Goal: Transaction & Acquisition: Purchase product/service

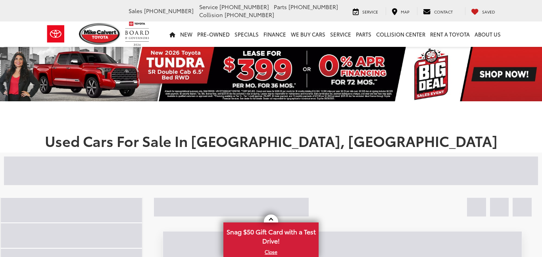
scroll to position [118, 0]
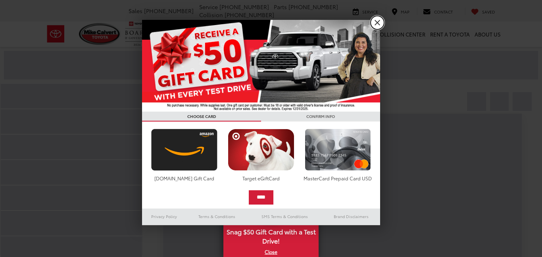
click at [376, 26] on link "X" at bounding box center [377, 22] width 13 height 13
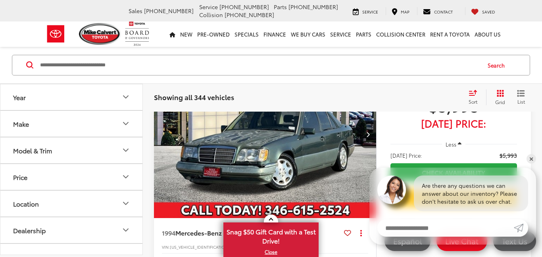
scroll to position [0, 1]
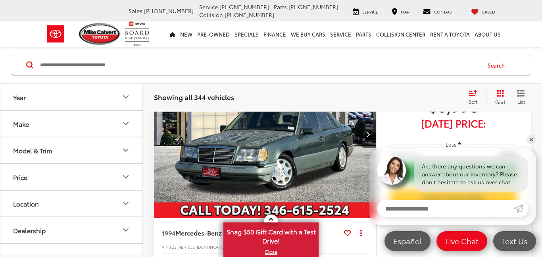
click at [63, 100] on button "Year" at bounding box center [71, 97] width 143 height 26
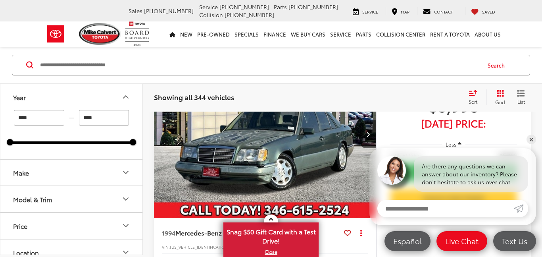
scroll to position [0, 0]
click at [122, 98] on icon "Year" at bounding box center [126, 97] width 10 height 10
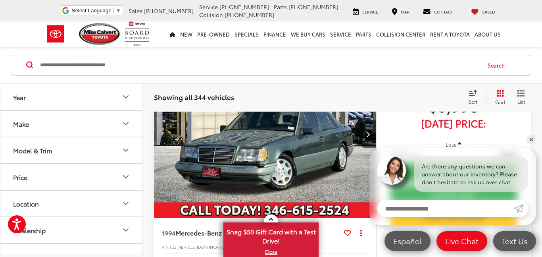
click at [123, 123] on icon "Make" at bounding box center [126, 124] width 10 height 10
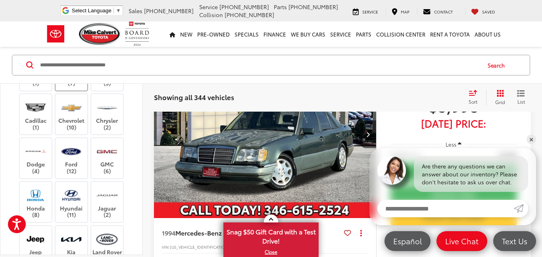
scroll to position [70, 0]
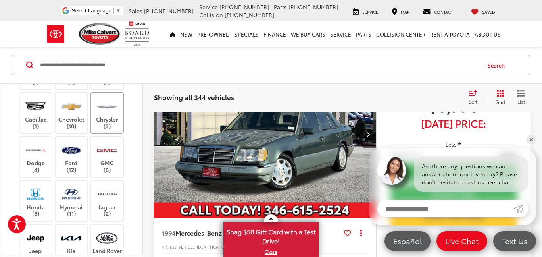
click at [102, 129] on label "Chrysler (2)" at bounding box center [107, 113] width 32 height 32
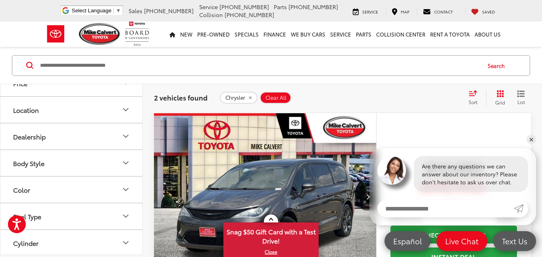
scroll to position [423, 0]
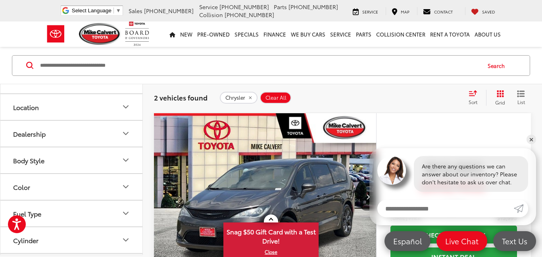
click at [79, 67] on button "Model & Trim" at bounding box center [71, 54] width 143 height 26
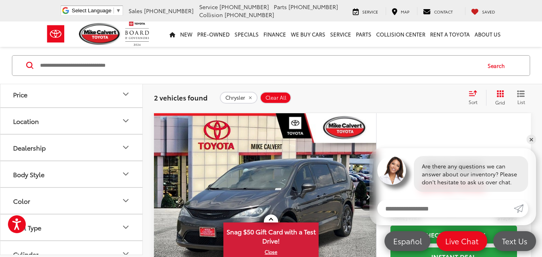
scroll to position [454, 0]
click at [35, 108] on button "Price" at bounding box center [71, 95] width 143 height 26
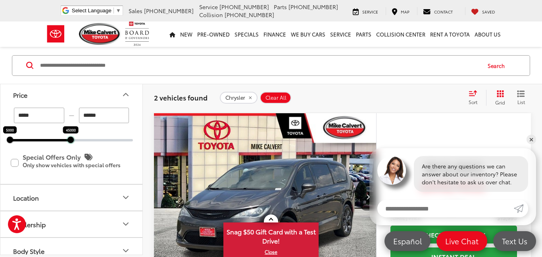
drag, startPoint x: 131, startPoint y: 176, endPoint x: 68, endPoint y: 176, distance: 63.1
click at [68, 143] on div at bounding box center [70, 140] width 6 height 6
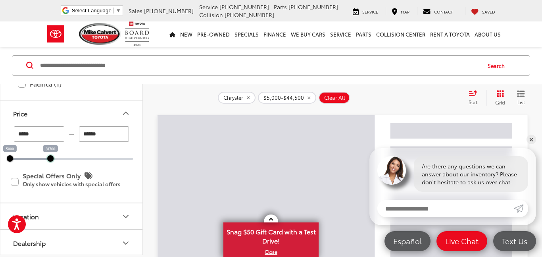
drag, startPoint x: 69, startPoint y: 178, endPoint x: 43, endPoint y: 178, distance: 25.4
click at [47, 162] on div at bounding box center [50, 158] width 6 height 6
type input "******"
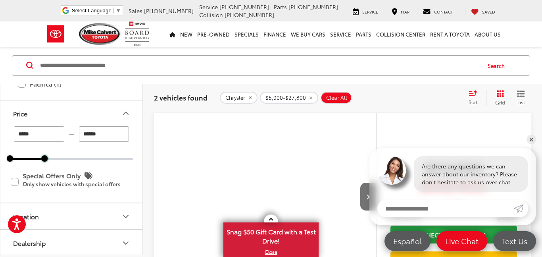
drag, startPoint x: 45, startPoint y: 177, endPoint x: 35, endPoint y: 176, distance: 9.7
click at [35, 160] on div "***** — ****** 5000 27800" at bounding box center [71, 143] width 123 height 34
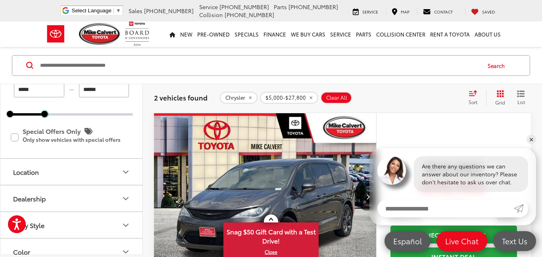
scroll to position [497, 0]
click at [91, 186] on button "Location" at bounding box center [71, 173] width 143 height 26
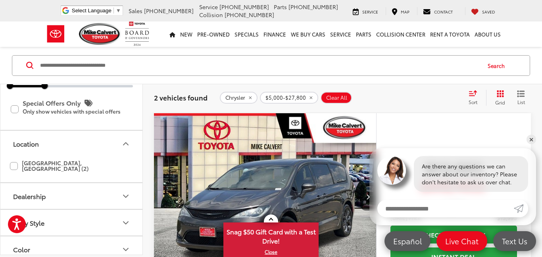
scroll to position [538, 0]
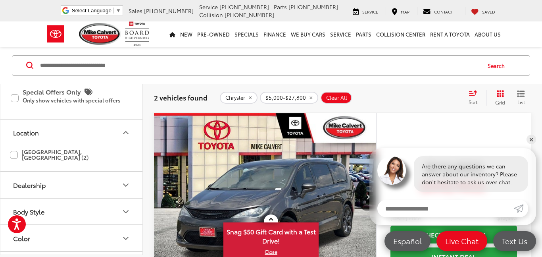
click at [17, 164] on label "[GEOGRAPHIC_DATA], [GEOGRAPHIC_DATA] (2)" at bounding box center [71, 154] width 123 height 19
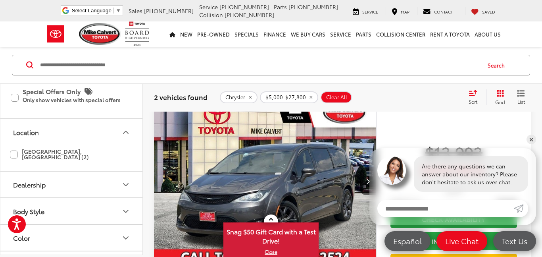
scroll to position [106, 0]
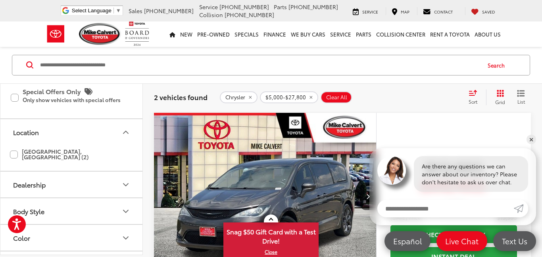
click at [56, 194] on button "Dealership" at bounding box center [71, 185] width 143 height 26
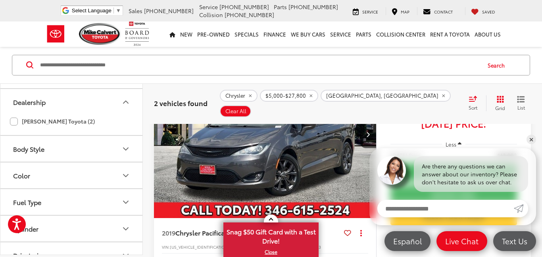
scroll to position [637, 0]
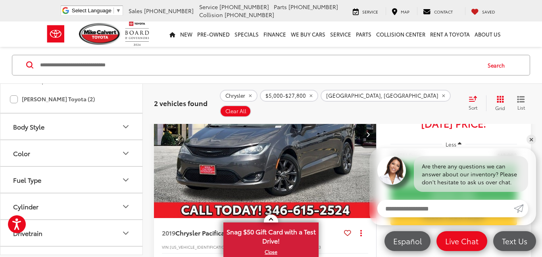
click at [119, 140] on button "Body Style" at bounding box center [71, 127] width 143 height 26
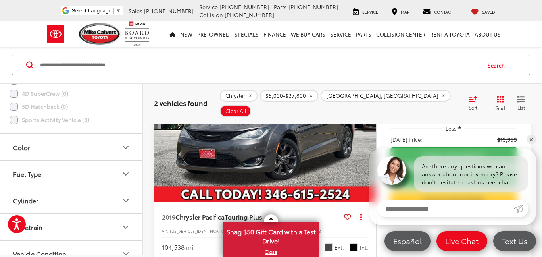
scroll to position [811, 0]
click at [59, 152] on button "Color" at bounding box center [71, 144] width 143 height 26
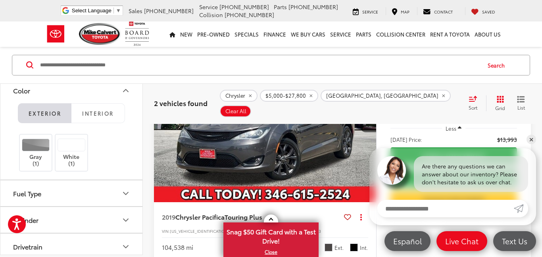
scroll to position [865, 0]
click at [86, 115] on span "Interior" at bounding box center [97, 111] width 31 height 7
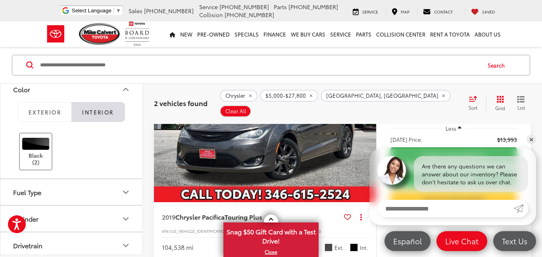
click at [47, 166] on label "Black (2)" at bounding box center [36, 151] width 32 height 28
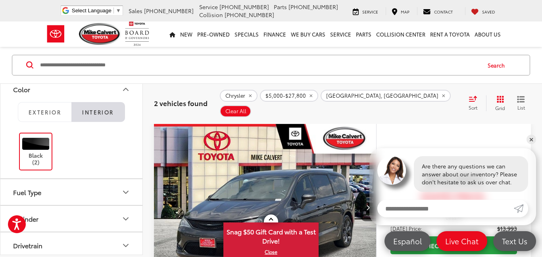
scroll to position [106, 0]
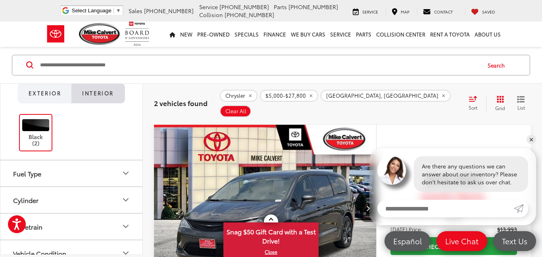
click at [56, 97] on span "Exterior" at bounding box center [45, 93] width 33 height 7
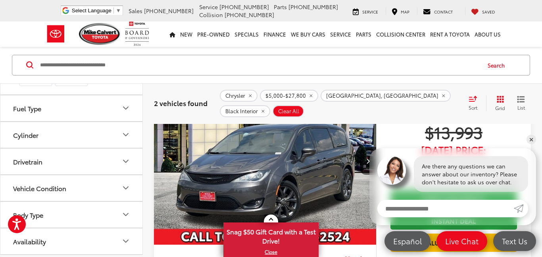
scroll to position [153, 0]
click at [105, 189] on button "Vehicle Condition" at bounding box center [71, 188] width 143 height 26
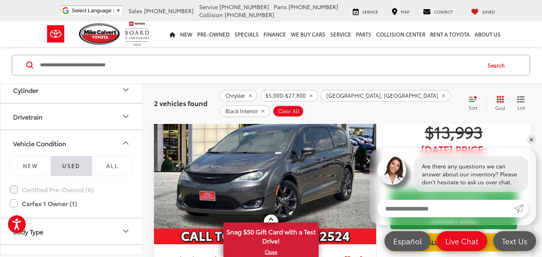
click at [112, 156] on button "Vehicle Condition" at bounding box center [71, 143] width 143 height 26
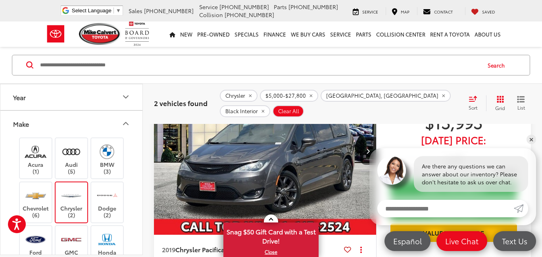
scroll to position [160, 0]
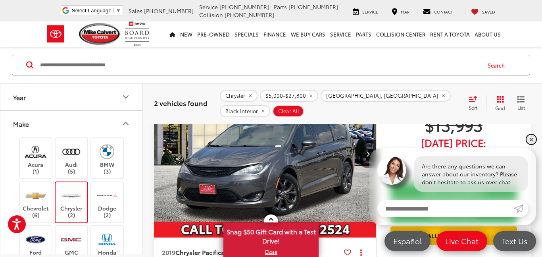
click at [530, 136] on link "✕" at bounding box center [532, 140] width 10 height 10
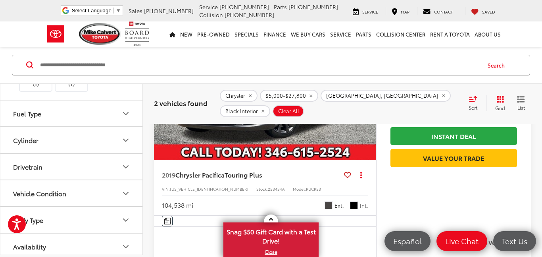
scroll to position [946, 0]
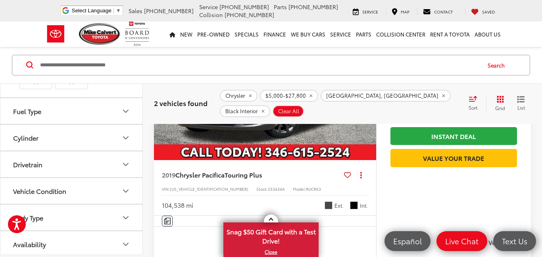
click at [73, 151] on button "Cylinder" at bounding box center [71, 138] width 143 height 26
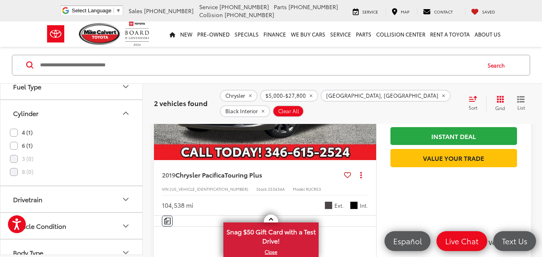
scroll to position [972, 0]
click at [16, 138] on label "4 (1)" at bounding box center [21, 131] width 23 height 13
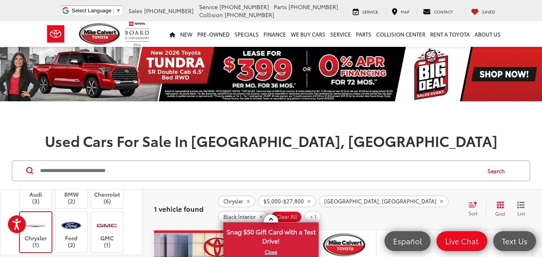
scroll to position [74, 0]
click at [47, 219] on label "Chrysler (1)" at bounding box center [36, 234] width 32 height 32
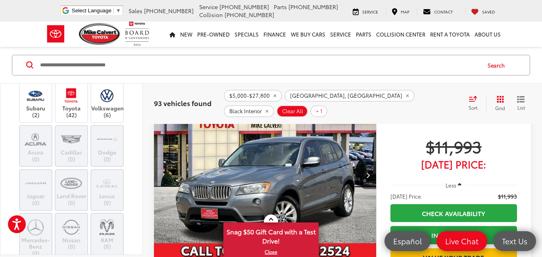
scroll to position [29, 0]
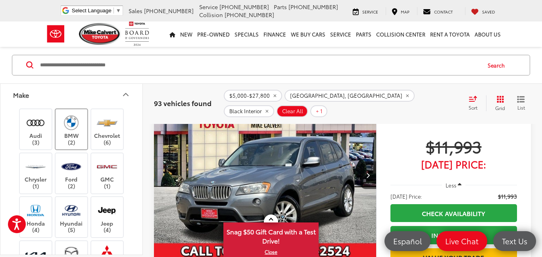
click at [64, 131] on label "BMW (2)" at bounding box center [72, 130] width 32 height 32
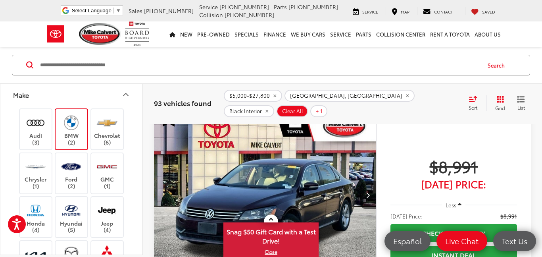
scroll to position [106, 0]
